Goal: Communication & Community: Answer question/provide support

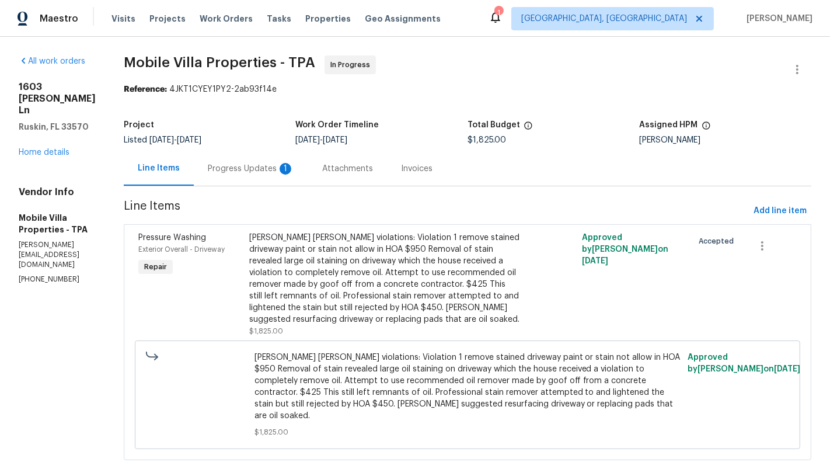
click at [232, 159] on div "Progress Updates 1" at bounding box center [251, 168] width 114 height 34
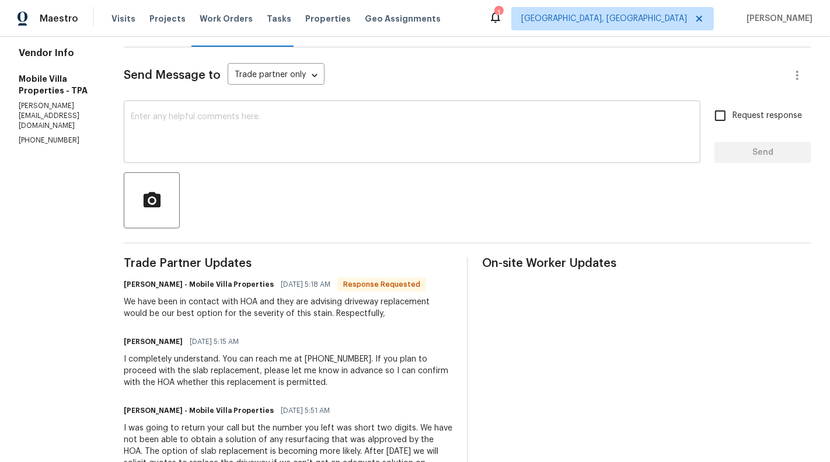
scroll to position [141, 0]
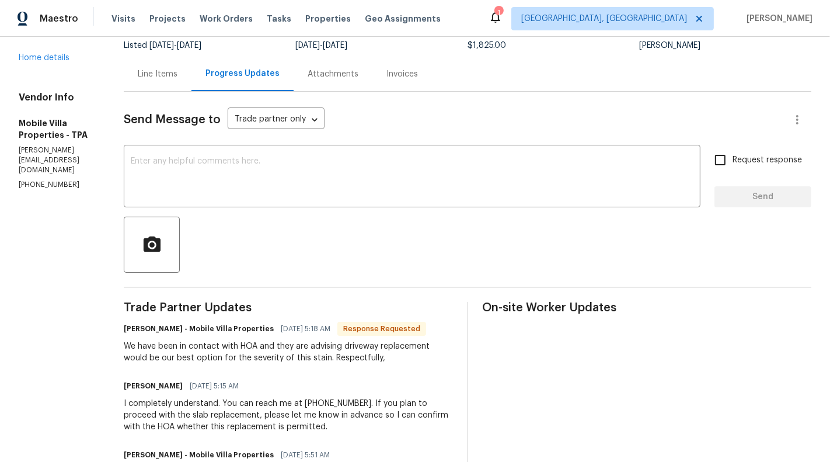
click at [147, 86] on div "Line Items" at bounding box center [158, 74] width 68 height 34
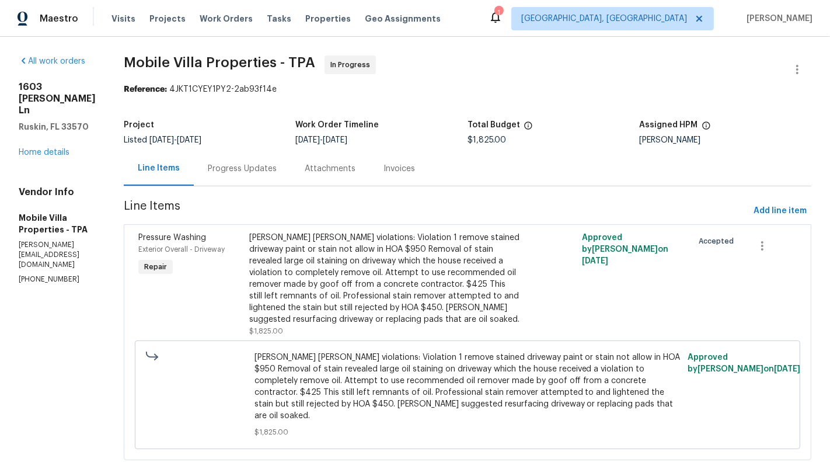
click at [41, 406] on section "All work orders [STREET_ADDRESS][PERSON_NAME][PERSON_NAME] Home details Vendor …" at bounding box center [57, 264] width 77 height 419
click at [208, 170] on div "Progress Updates" at bounding box center [242, 169] width 69 height 12
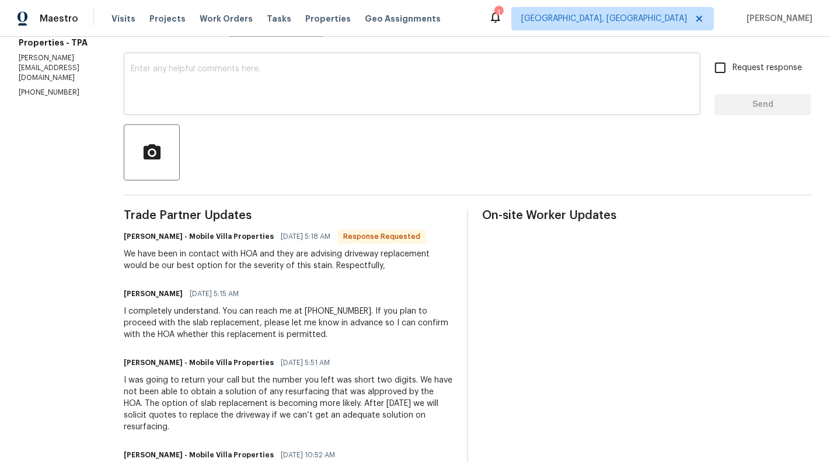
scroll to position [165, 0]
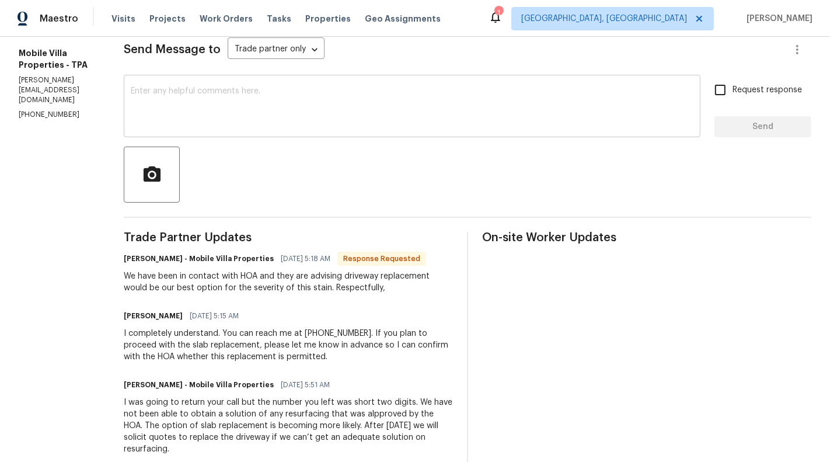
click at [234, 106] on textarea at bounding box center [412, 107] width 563 height 41
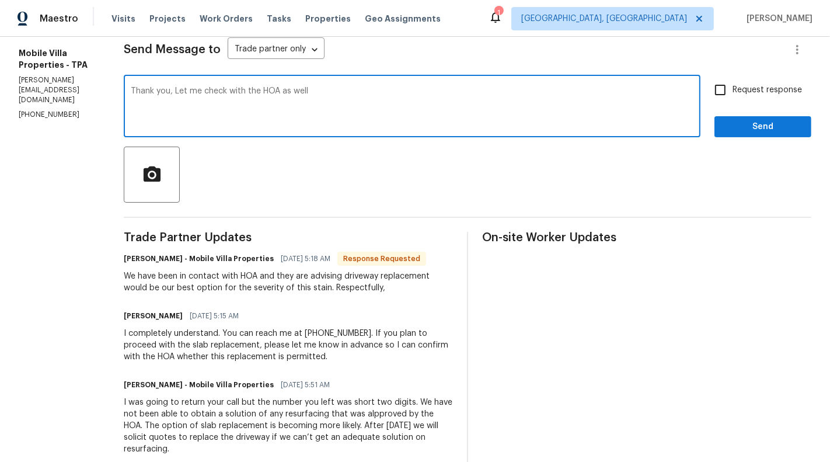
type textarea "Thank you, Let me check with the HOA as well"
click at [789, 107] on div "Request response Send" at bounding box center [763, 108] width 97 height 60
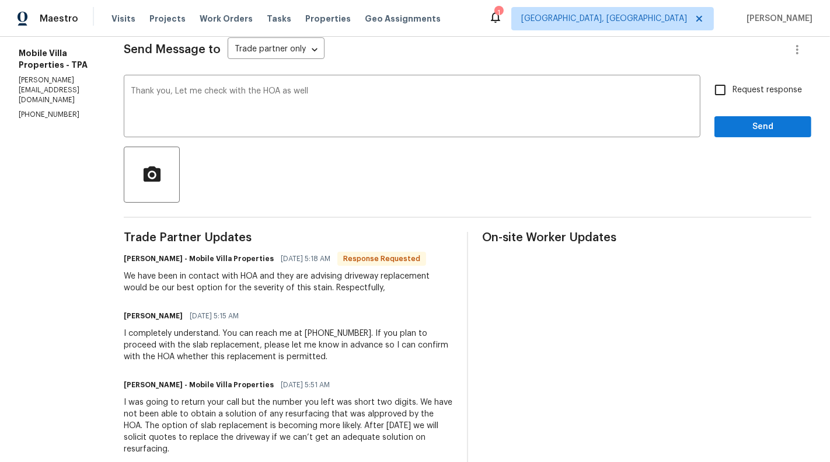
click at [766, 86] on span "Request response" at bounding box center [767, 90] width 69 height 12
click at [733, 86] on input "Request response" at bounding box center [720, 90] width 25 height 25
checkbox input "true"
click at [764, 119] on button "Send" at bounding box center [763, 127] width 97 height 22
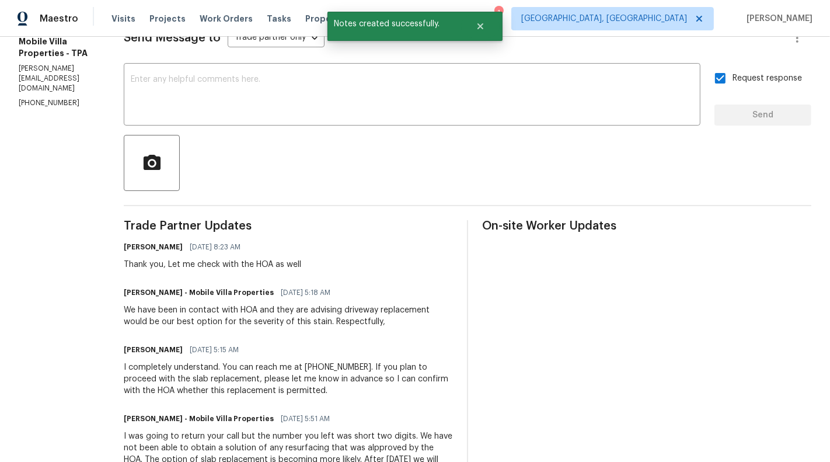
scroll to position [177, 0]
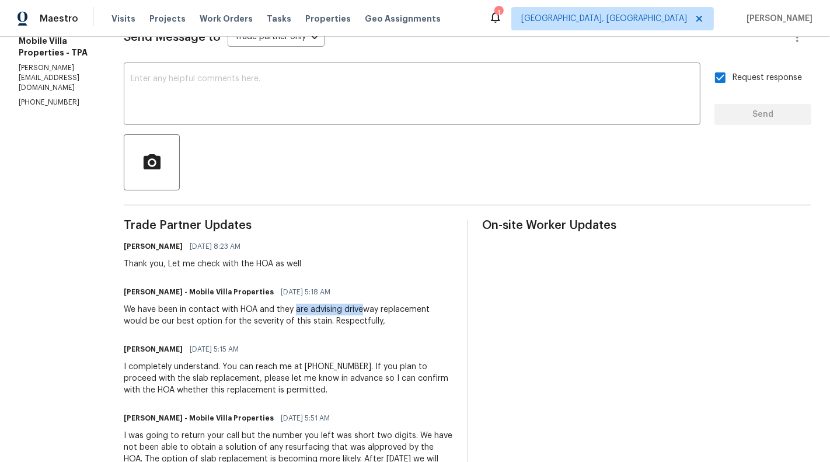
drag, startPoint x: 278, startPoint y: 311, endPoint x: 343, endPoint y: 312, distance: 64.8
click at [343, 312] on div "We have been in contact with HOA and they are advising driveway replacement wou…" at bounding box center [288, 315] width 329 height 23
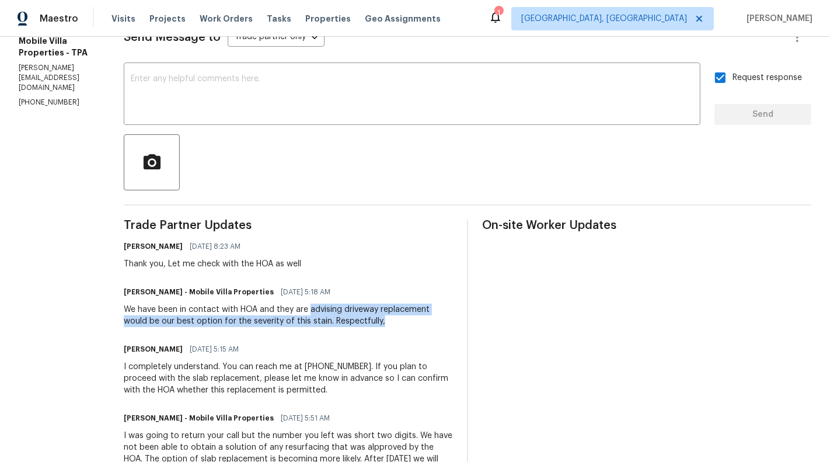
drag, startPoint x: 293, startPoint y: 311, endPoint x: 344, endPoint y: 320, distance: 51.6
click at [344, 320] on div "We have been in contact with HOA and they are advising driveway replacement wou…" at bounding box center [288, 315] width 329 height 23
copy div "advising driveway replacement would be our best option for the severity of this…"
